Goal: Information Seeking & Learning: Find specific fact

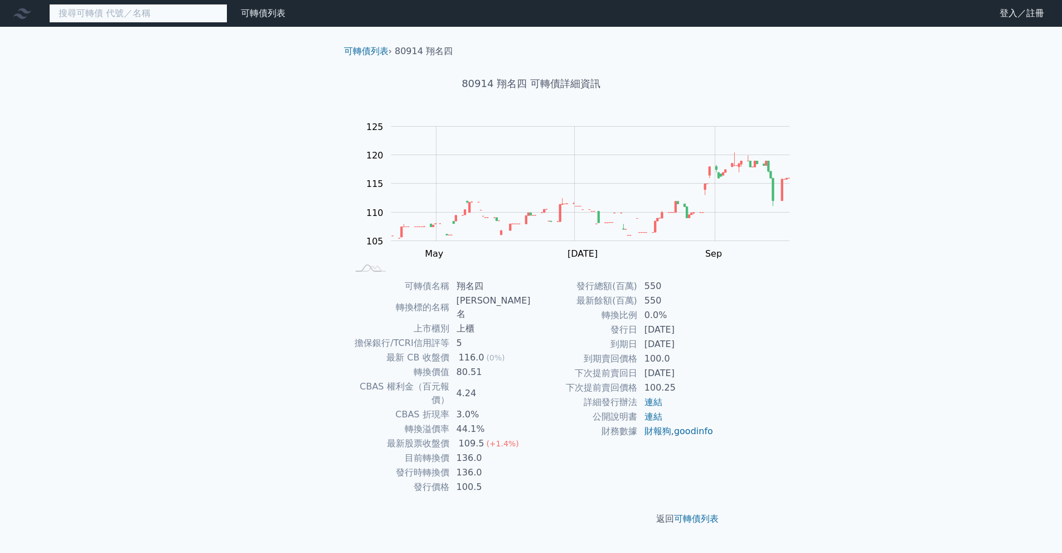
click at [216, 15] on input at bounding box center [138, 13] width 178 height 19
type input "ˇ"
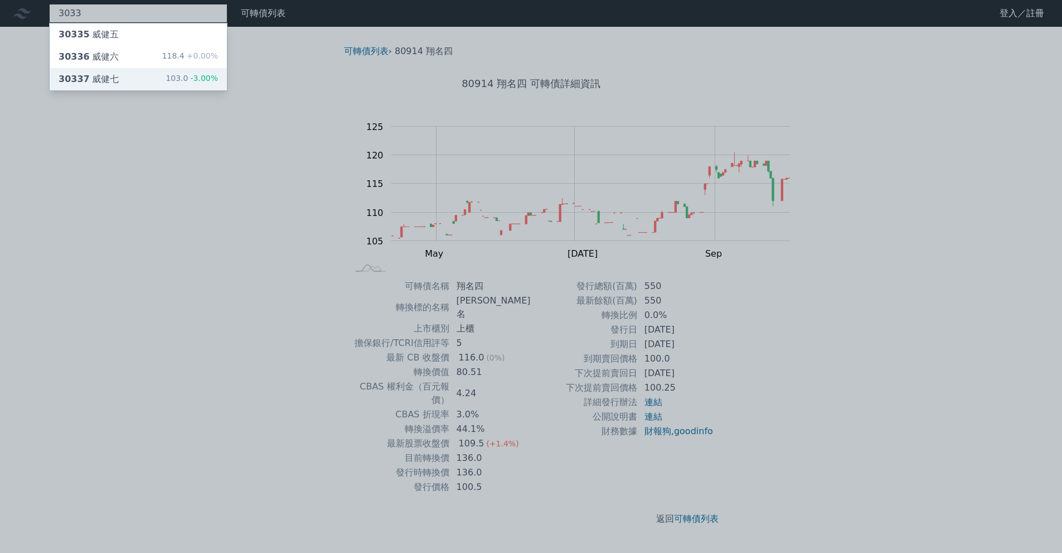
type input "3033"
click at [204, 90] on div "30337 威健七 103.0 -3.00%" at bounding box center [138, 79] width 177 height 22
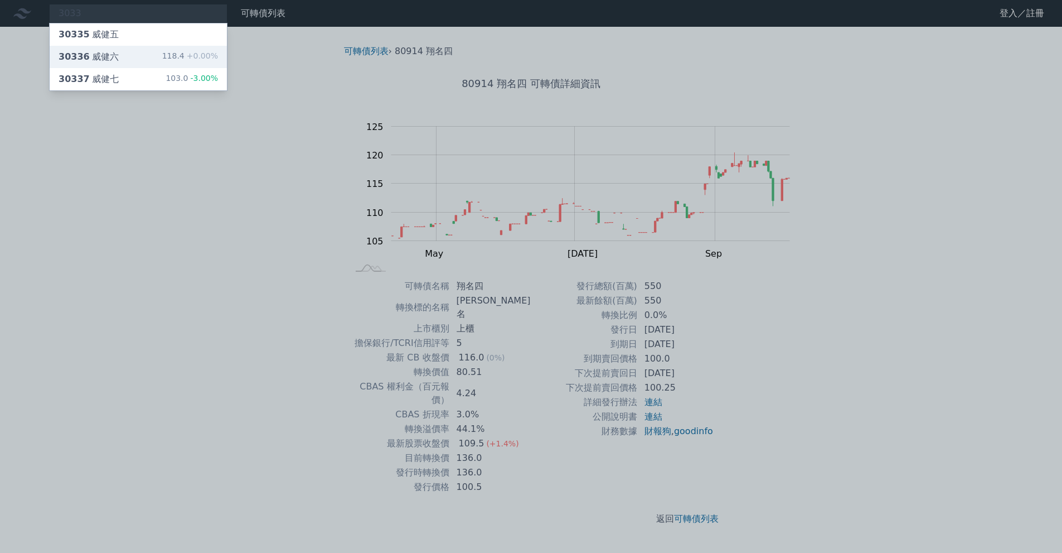
click at [112, 64] on div "30336 威健六" at bounding box center [89, 56] width 60 height 13
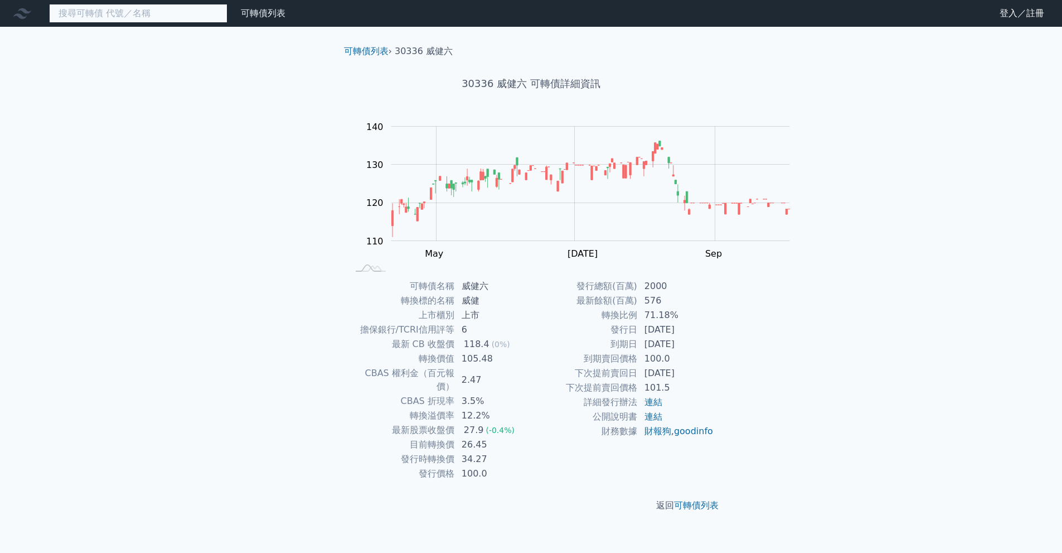
click at [165, 10] on input at bounding box center [138, 13] width 178 height 19
type input "ㄅ"
click at [157, 17] on input at bounding box center [138, 13] width 178 height 19
type input "ㄓ"
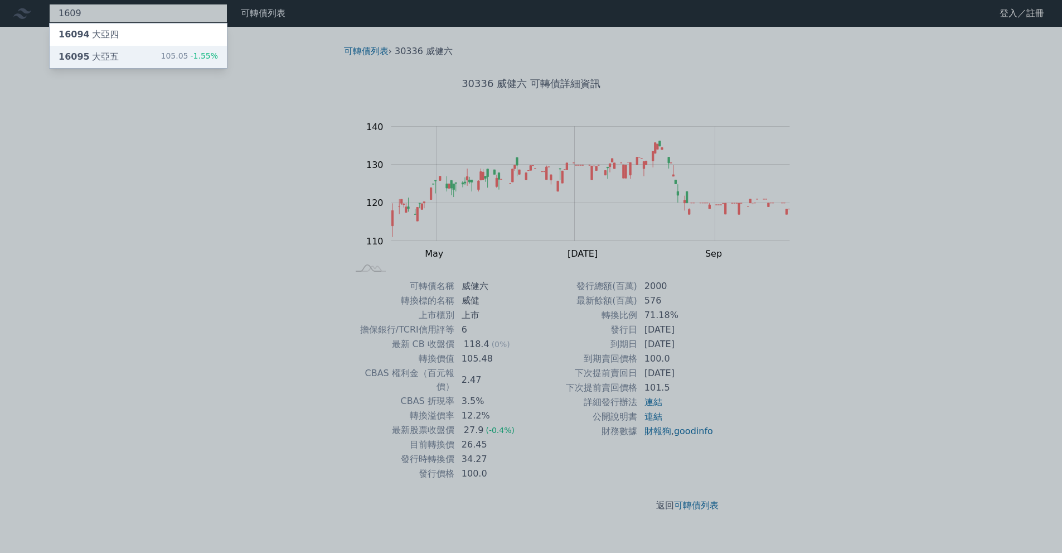
type input "1609"
click at [187, 68] on div "16095 大亞五 105.05 -1.55%" at bounding box center [138, 57] width 177 height 22
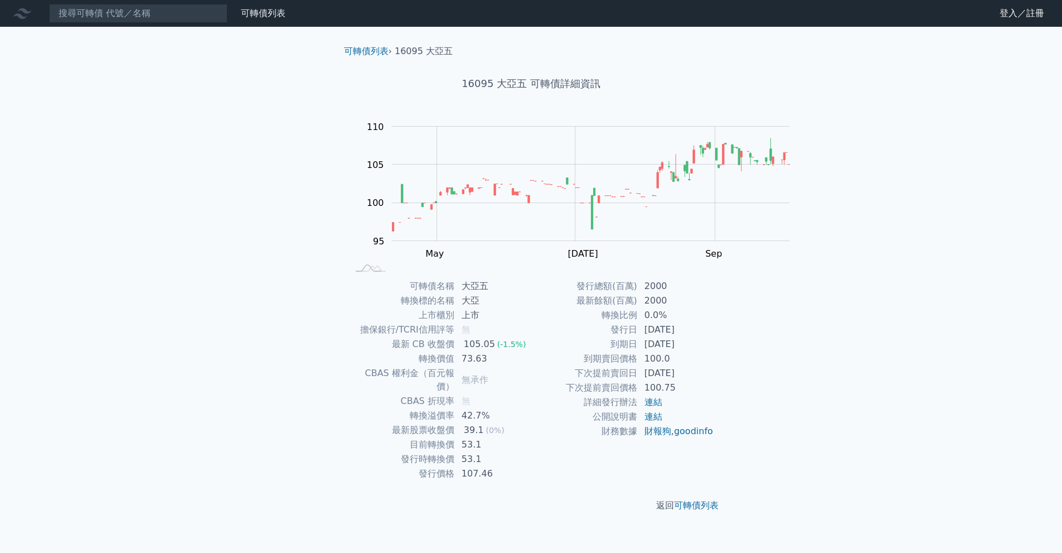
scroll to position [54, 0]
click at [137, 23] on input at bounding box center [138, 13] width 178 height 19
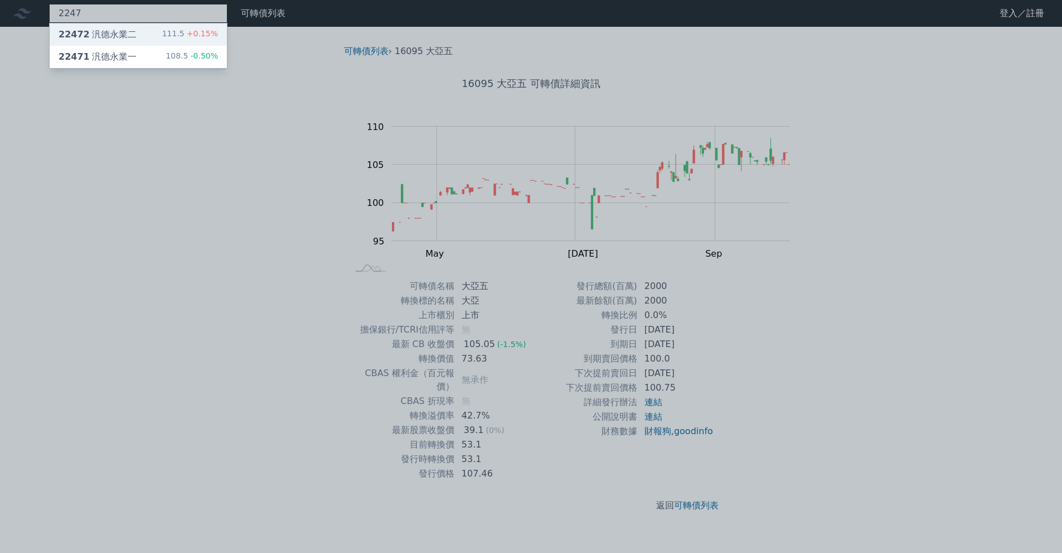
type input "2247"
click at [137, 41] on div "22472 汎德永業二" at bounding box center [98, 34] width 78 height 13
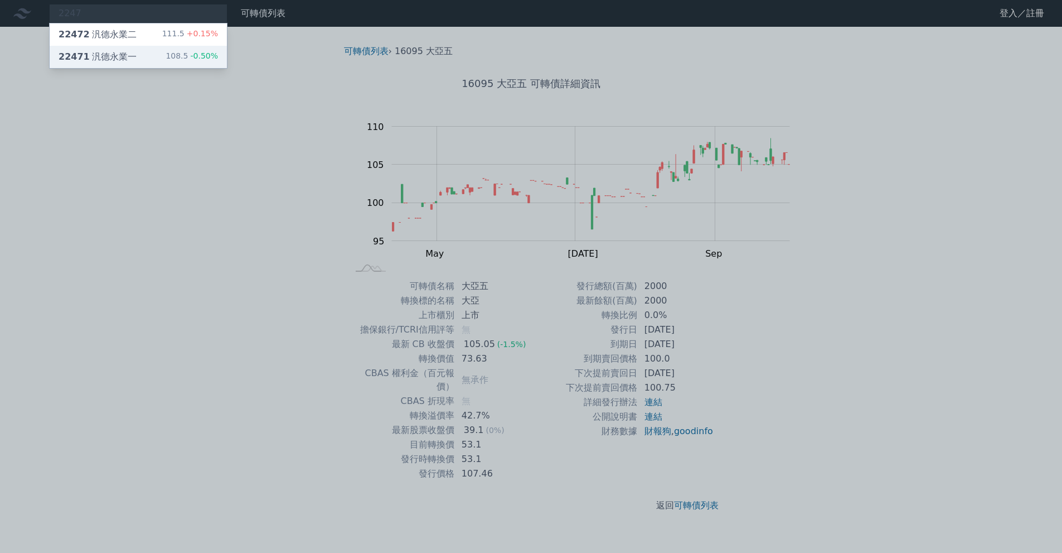
click at [108, 61] on div "22471 汎德永業一 108.5 -0.50%" at bounding box center [138, 57] width 177 height 22
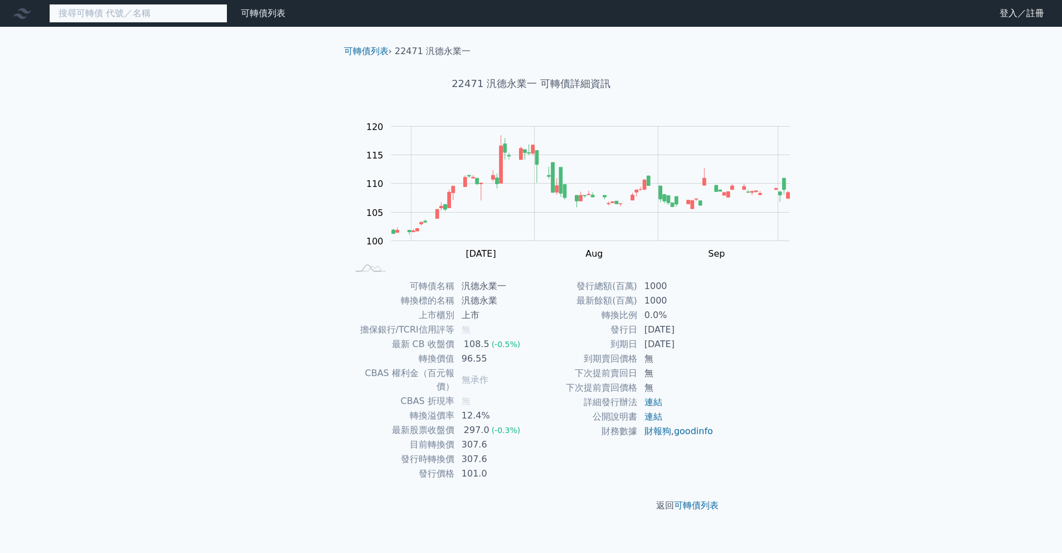
click at [166, 13] on input at bounding box center [138, 13] width 178 height 19
type input "ˇ"
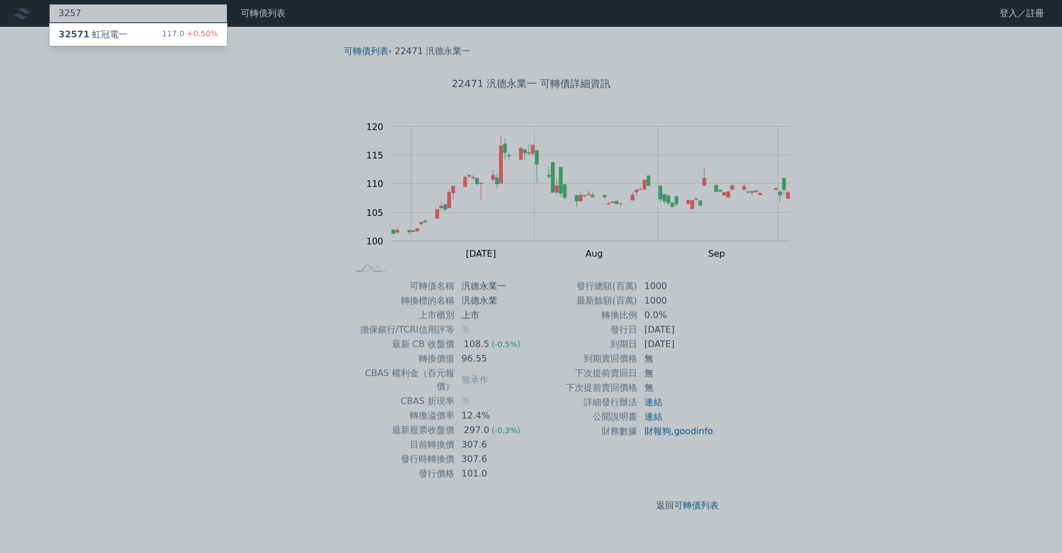
type input "3257"
click at [164, 45] on div "32571 虹冠電一 117.0 +0.50%" at bounding box center [138, 34] width 177 height 22
